Goal: Find specific page/section

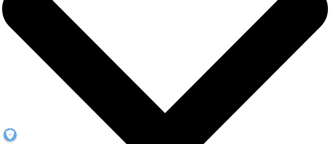
scroll to position [24, 0]
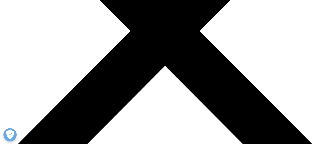
scroll to position [140, 0]
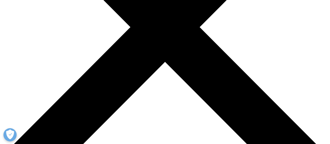
scroll to position [143, 0]
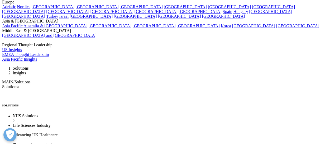
scroll to position [1320, 0]
